Goal: Transaction & Acquisition: Book appointment/travel/reservation

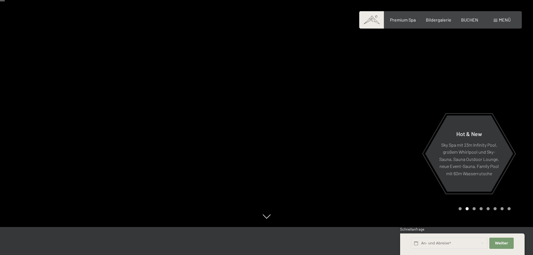
click at [156, 134] on div at bounding box center [133, 99] width 267 height 255
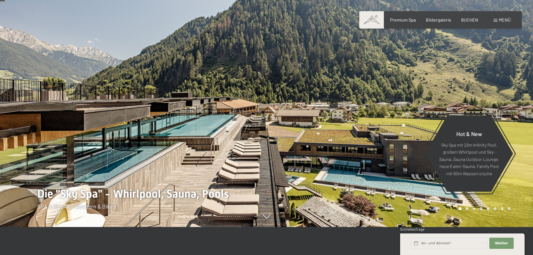
click at [330, 124] on div at bounding box center [400, 99] width 267 height 255
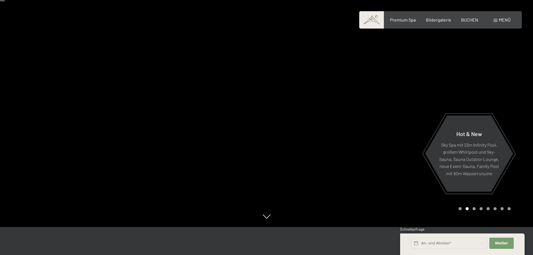
click at [330, 124] on div at bounding box center [400, 99] width 267 height 255
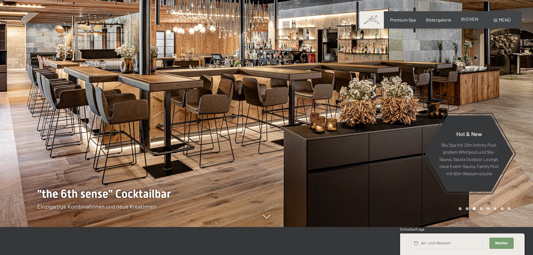
click at [470, 20] on span "BUCHEN" at bounding box center [469, 18] width 17 height 5
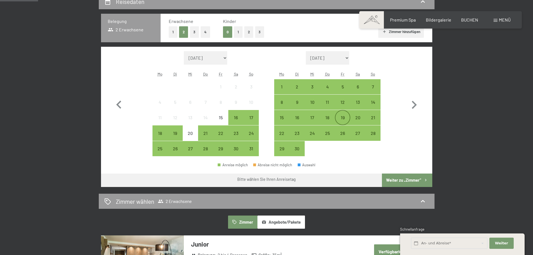
scroll to position [140, 0]
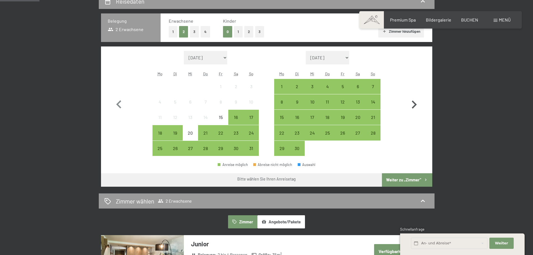
click at [414, 105] on icon "button" at bounding box center [414, 105] width 16 height 16
select select "[DATE]"
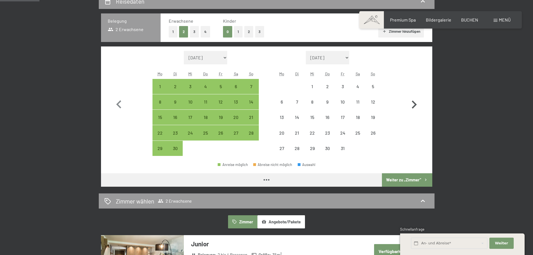
select select "[DATE]"
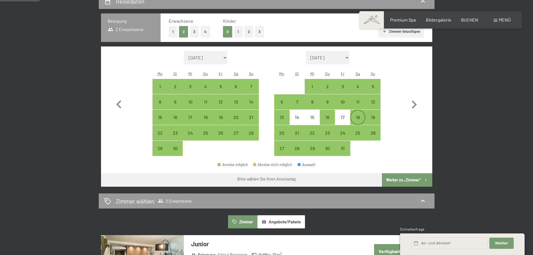
click at [360, 117] on div "18" at bounding box center [358, 122] width 14 height 14
select select "[DATE]"
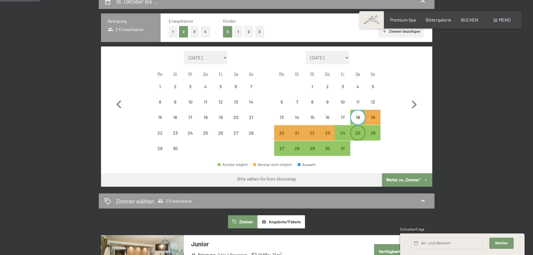
click at [356, 135] on div "25" at bounding box center [358, 138] width 14 height 14
select select "[DATE]"
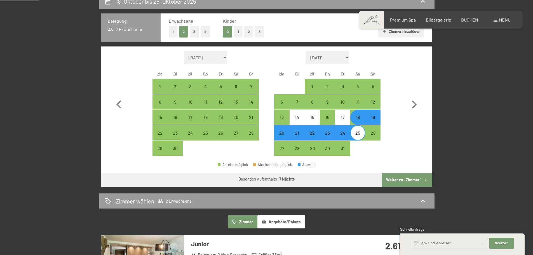
click at [394, 180] on button "Weiter zu „Zimmer“" at bounding box center [407, 179] width 50 height 13
select select "[DATE]"
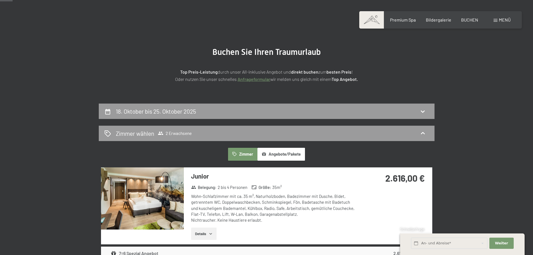
scroll to position [22, 0]
